Goal: Task Accomplishment & Management: Use online tool/utility

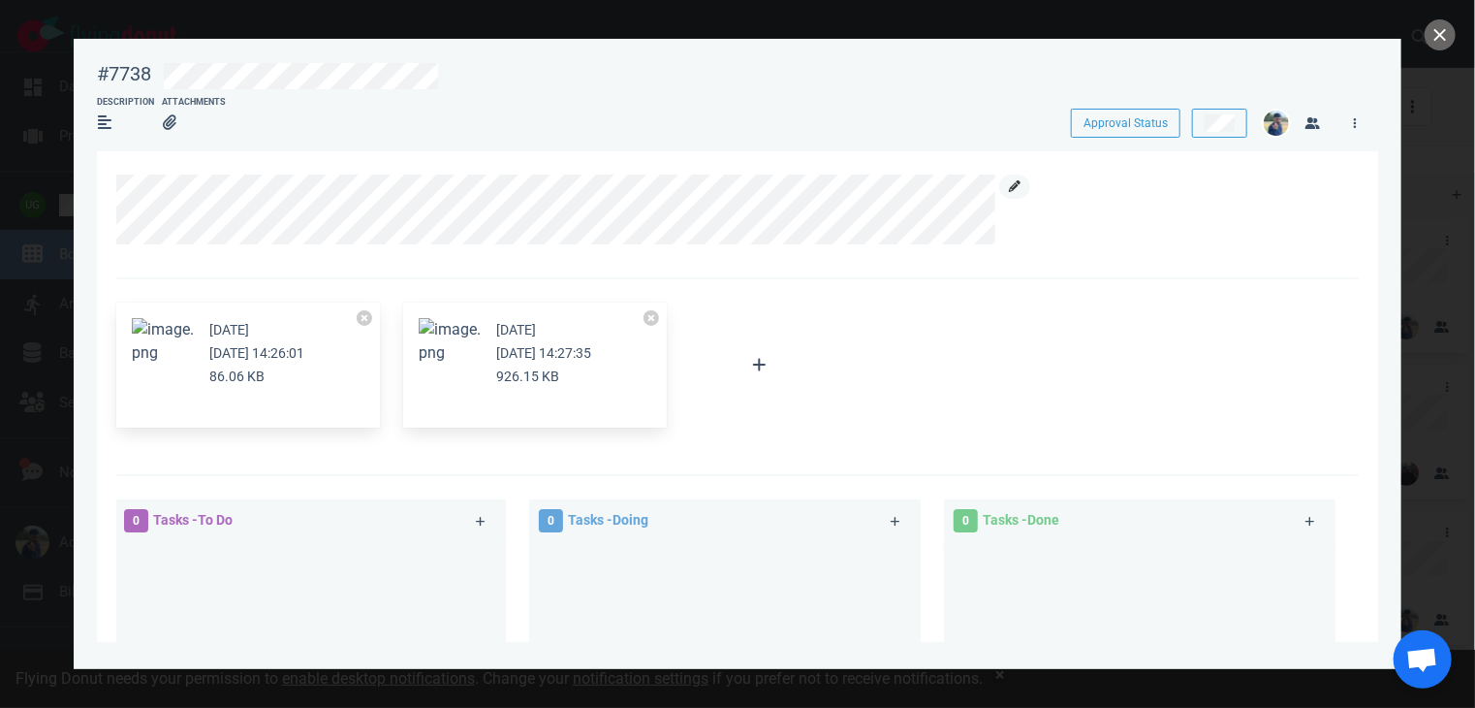
scroll to position [504, 0]
click at [1018, 186] on icon at bounding box center [1015, 186] width 12 height 12
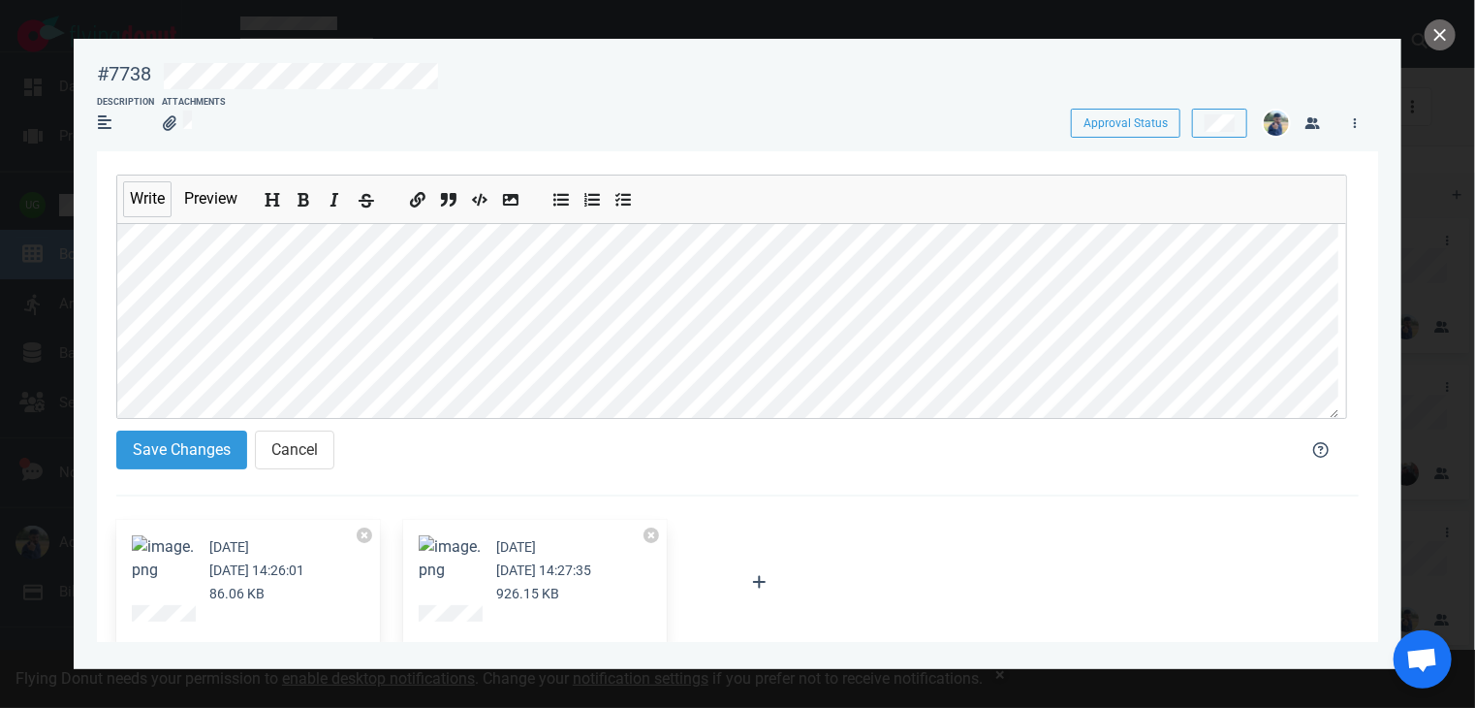
click at [361, 205] on icon "Add strikethrough text" at bounding box center [367, 201] width 16 height 16
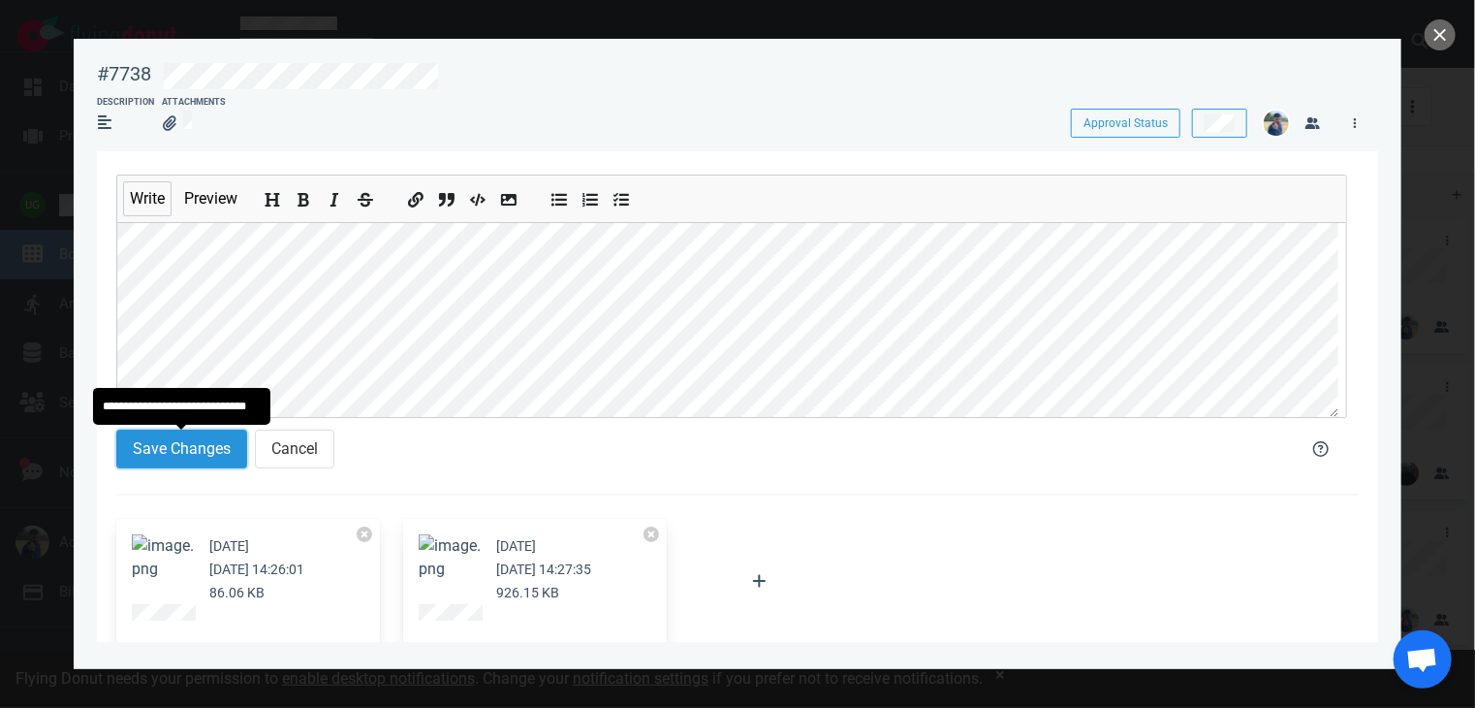
click at [174, 445] on button "Save Changes" at bounding box center [181, 448] width 131 height 39
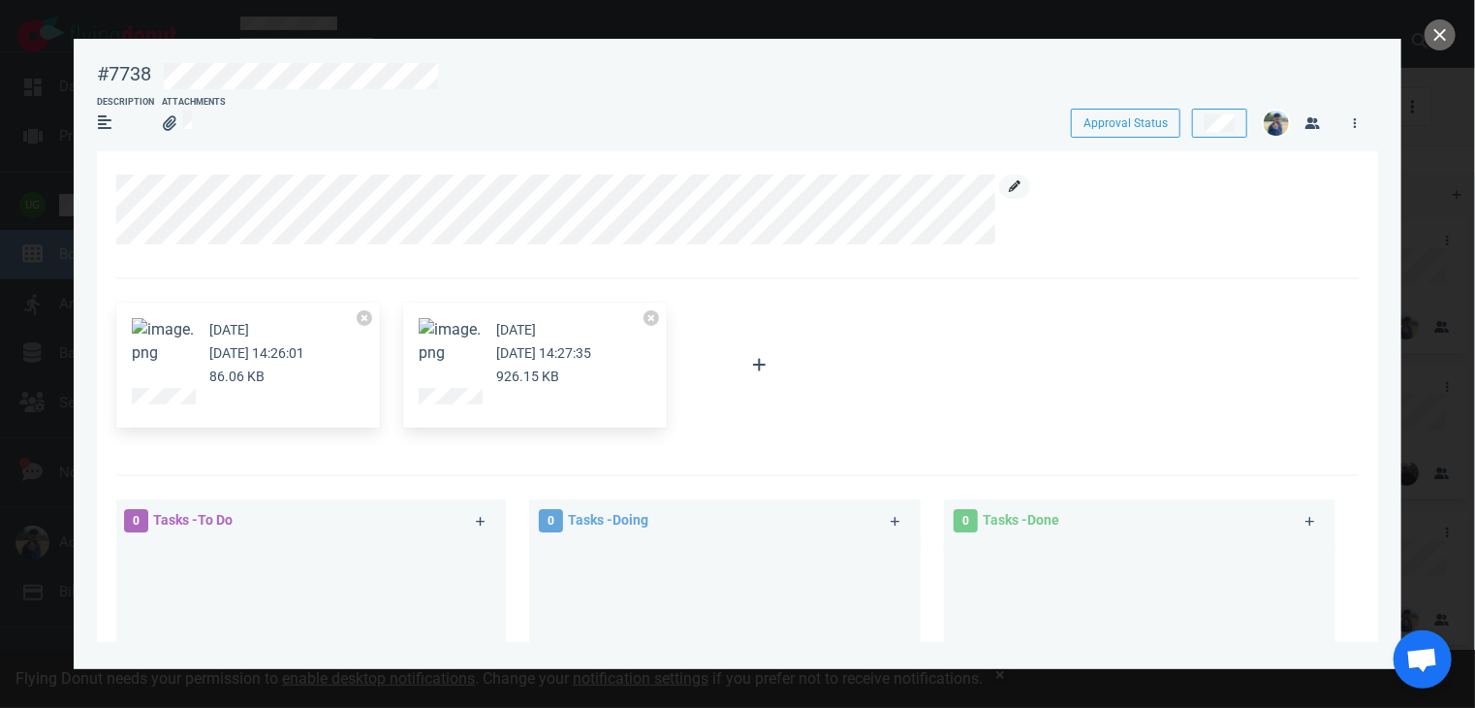
click at [1012, 187] on icon at bounding box center [1015, 186] width 12 height 12
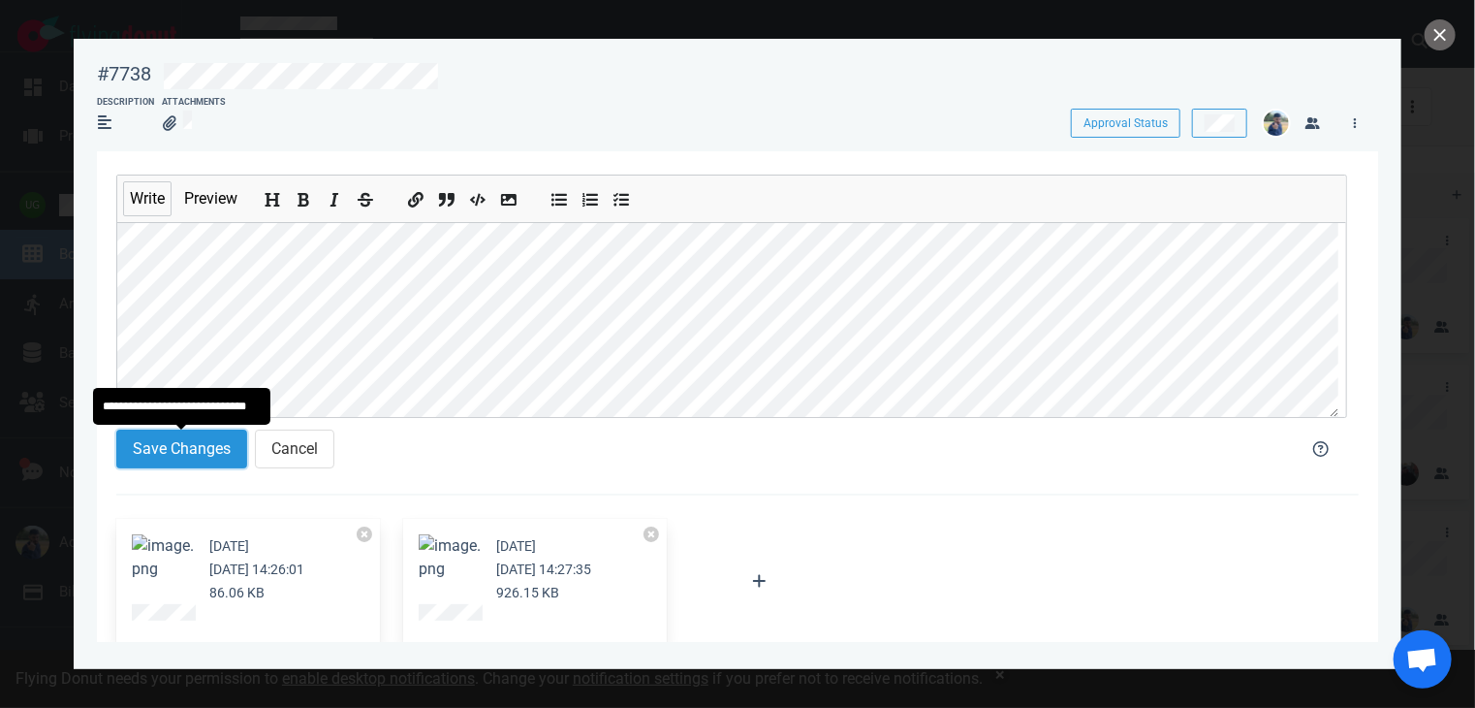
click at [177, 451] on button "Save Changes" at bounding box center [181, 448] width 131 height 39
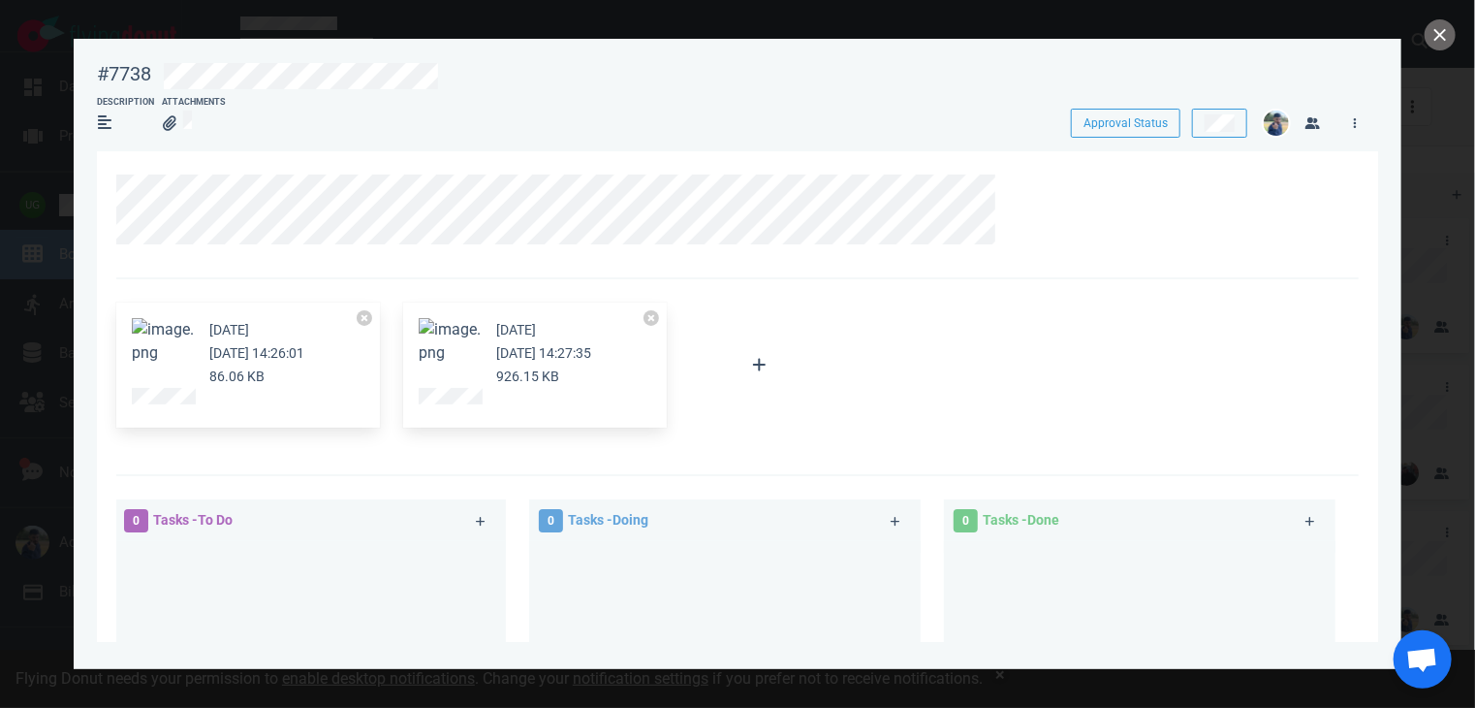
click at [895, 362] on div "[DATE] [DATE] 14:26:01 86.06 KB [DATE] [DATE] 14:27:35 926.15 KB" at bounding box center [732, 365] width 1254 height 149
click at [1438, 36] on button "close" at bounding box center [1440, 34] width 31 height 31
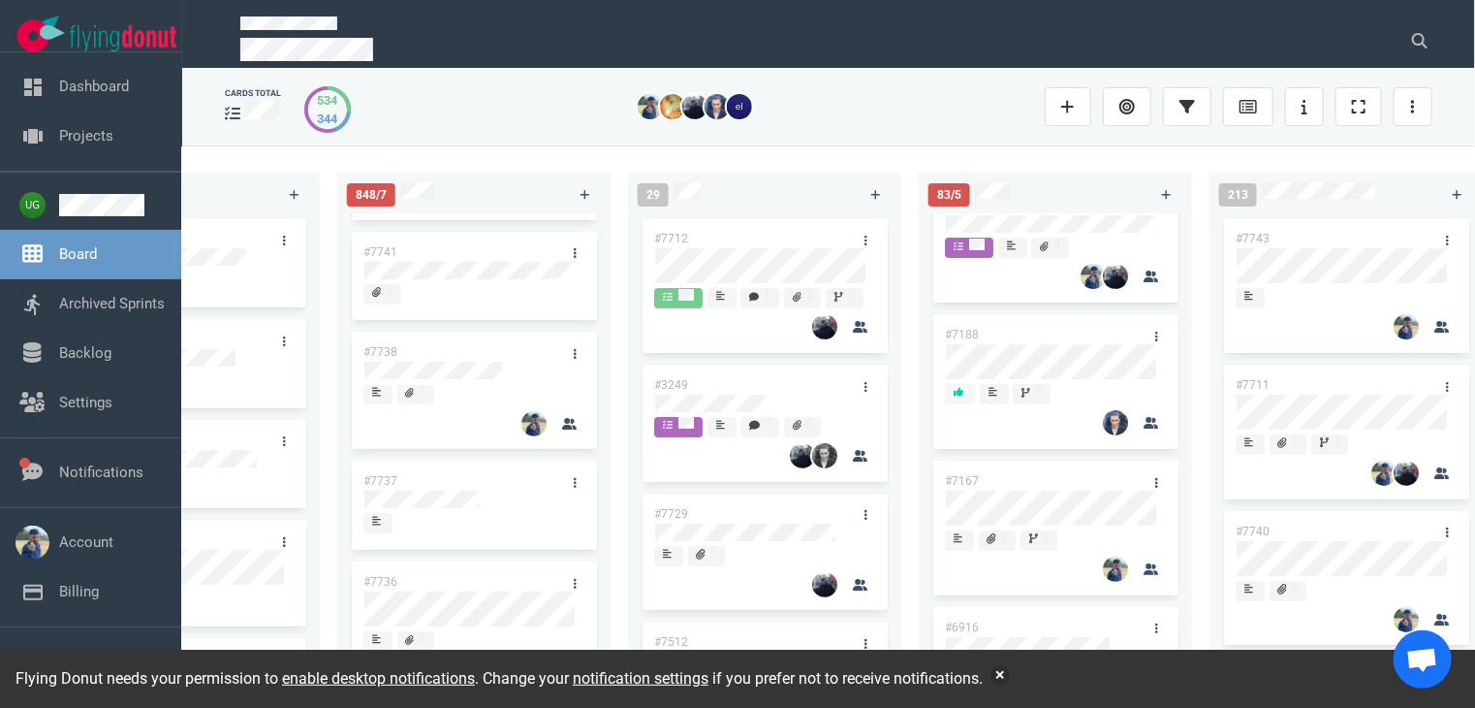
click at [921, 113] on div at bounding box center [703, 106] width 659 height 25
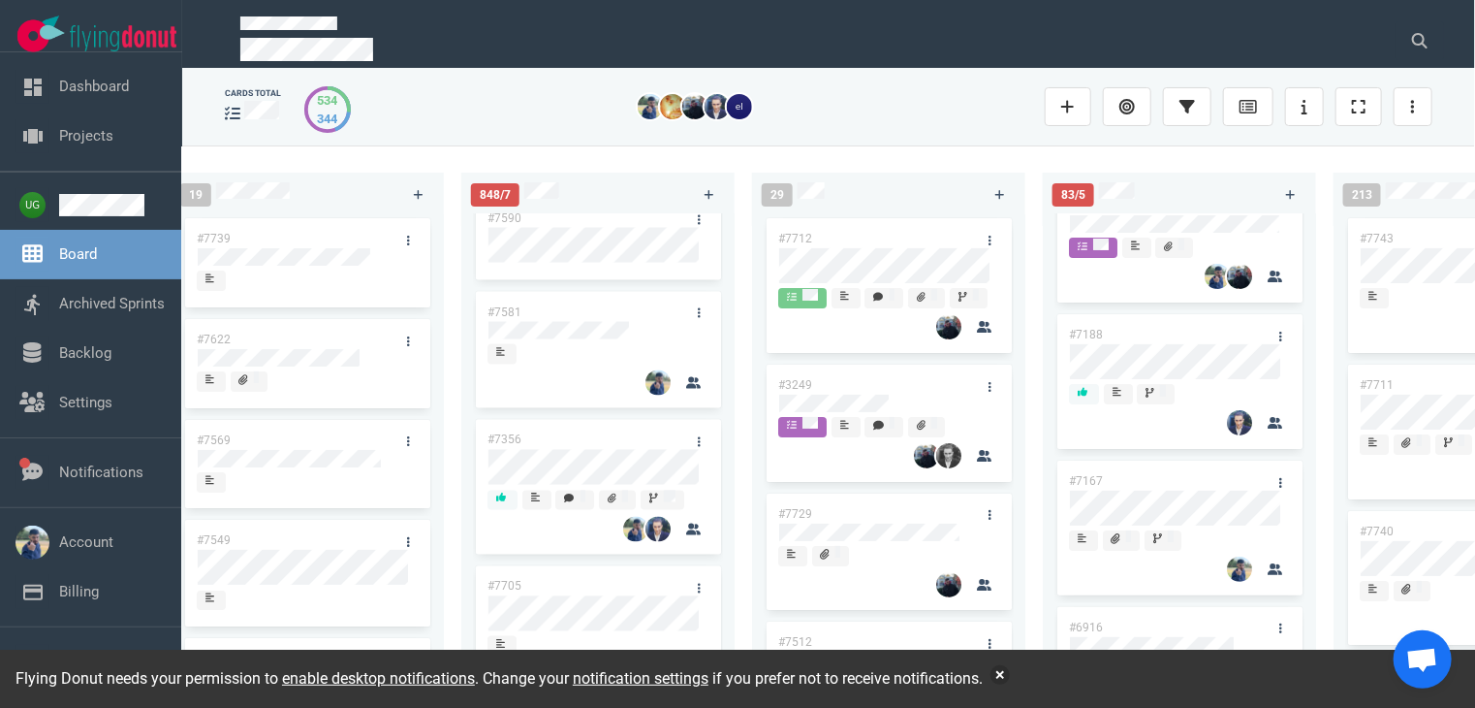
scroll to position [1706, 0]
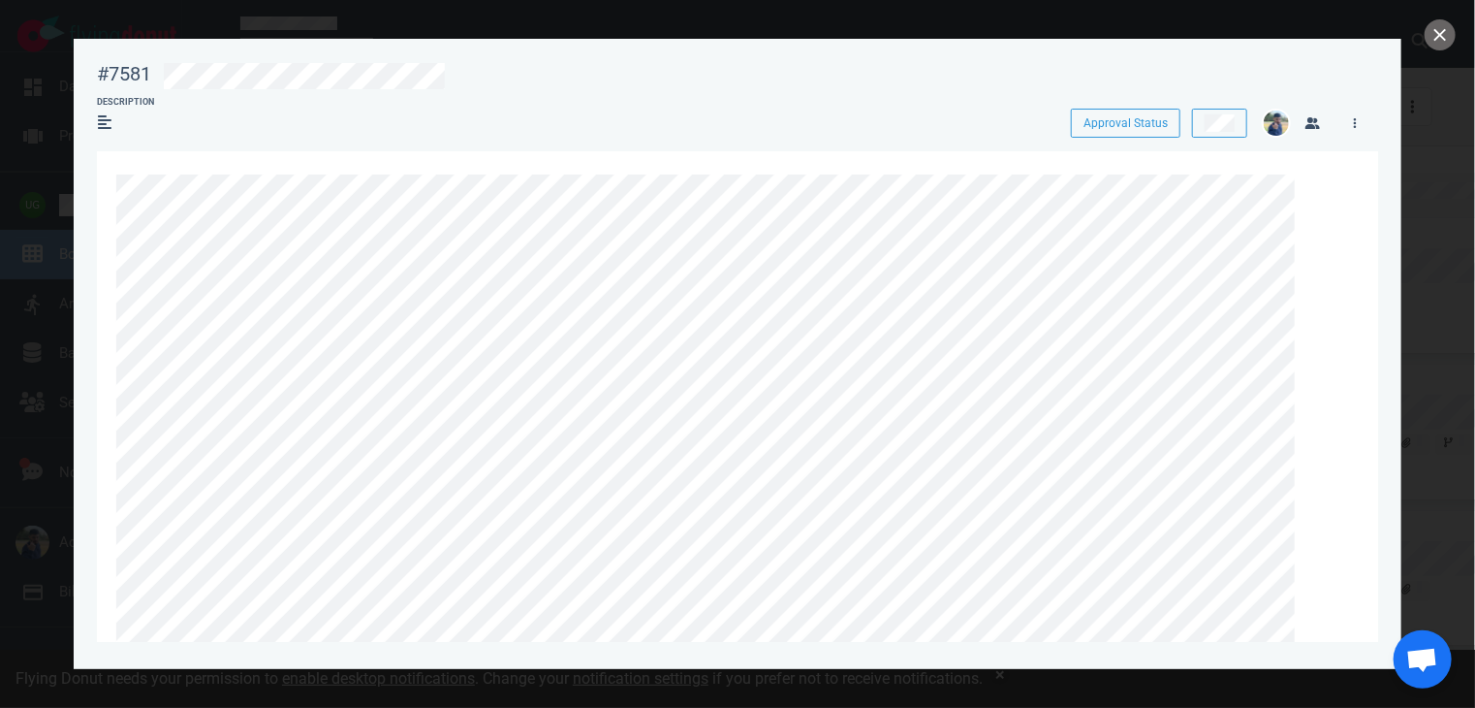
scroll to position [150, 0]
click at [1442, 46] on button "close" at bounding box center [1440, 34] width 31 height 31
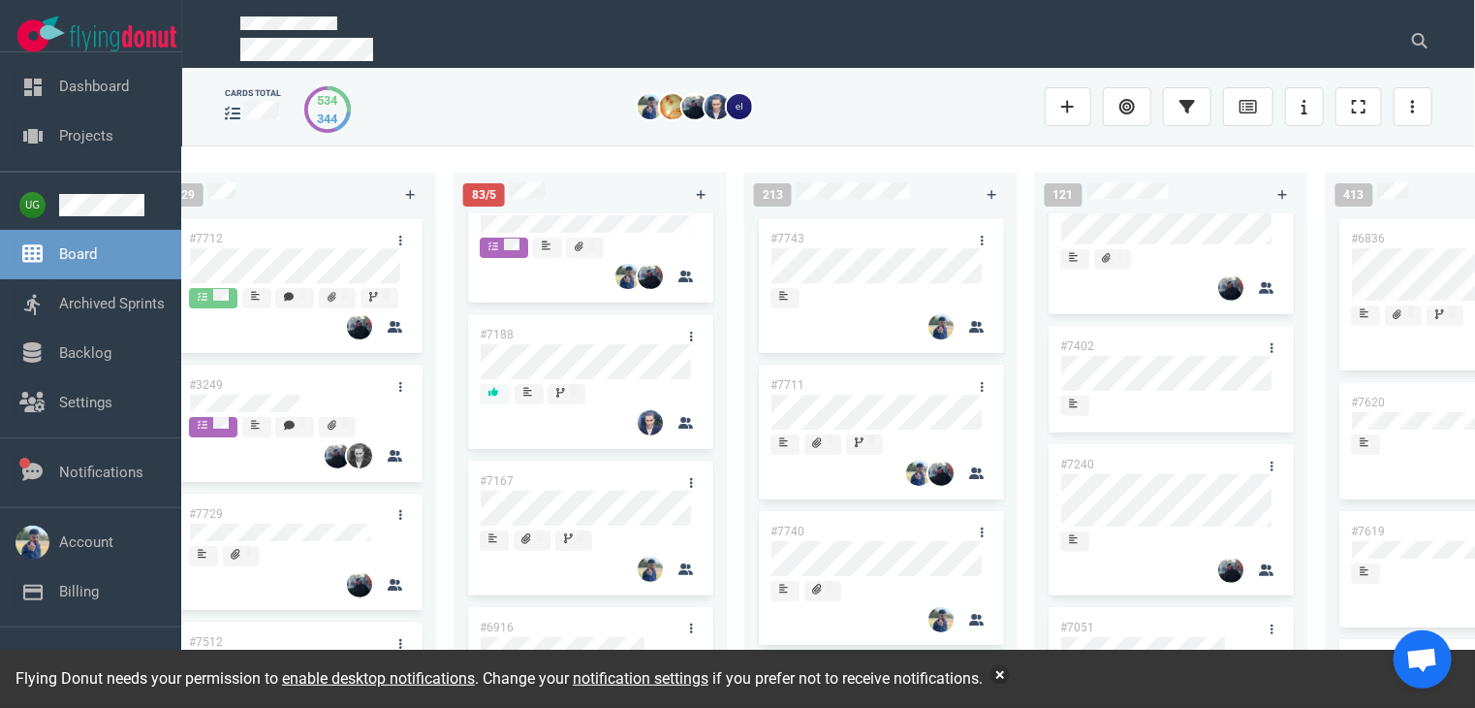
scroll to position [0, 1342]
